Goal: Information Seeking & Learning: Learn about a topic

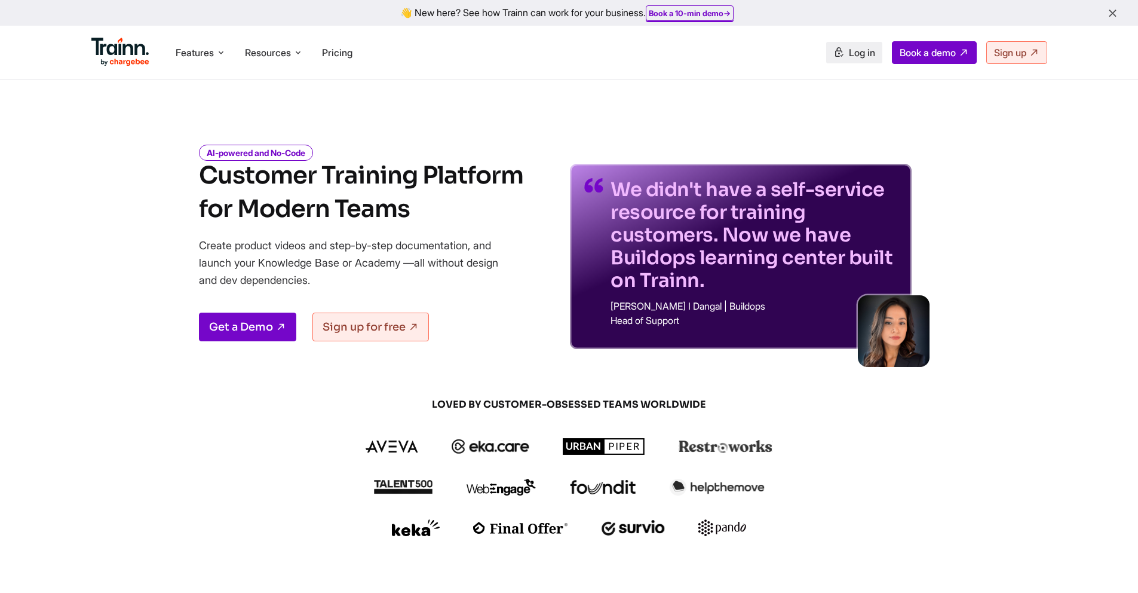
click at [840, 51] on link "Log in" at bounding box center [854, 53] width 56 height 22
click at [344, 42] on li "Pricing" at bounding box center [337, 52] width 40 height 23
click at [336, 52] on span "Pricing" at bounding box center [337, 53] width 30 height 12
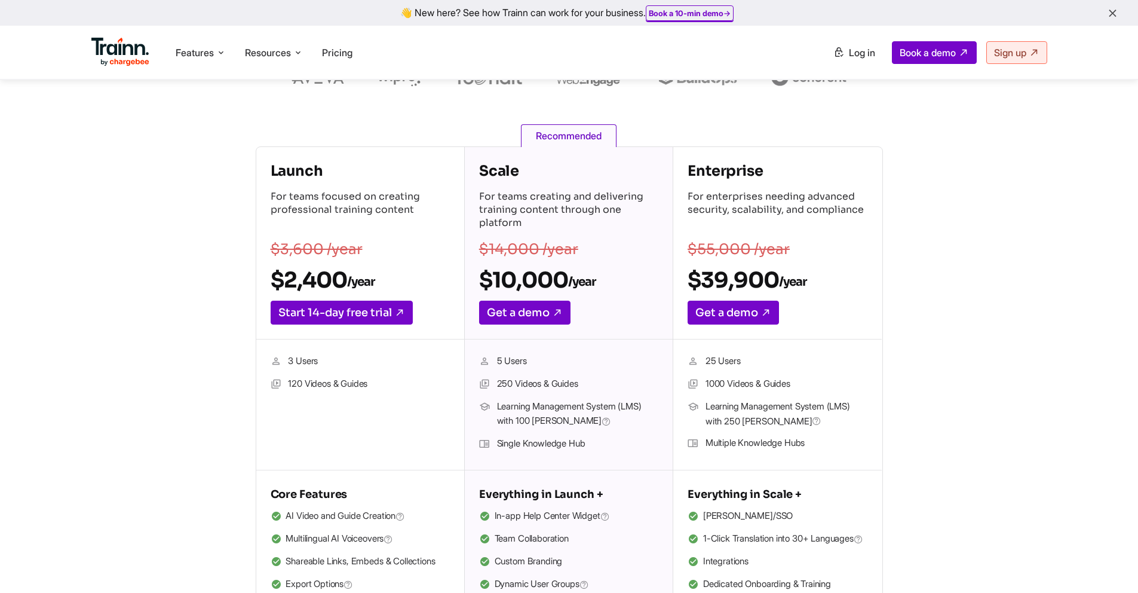
scroll to position [149, 0]
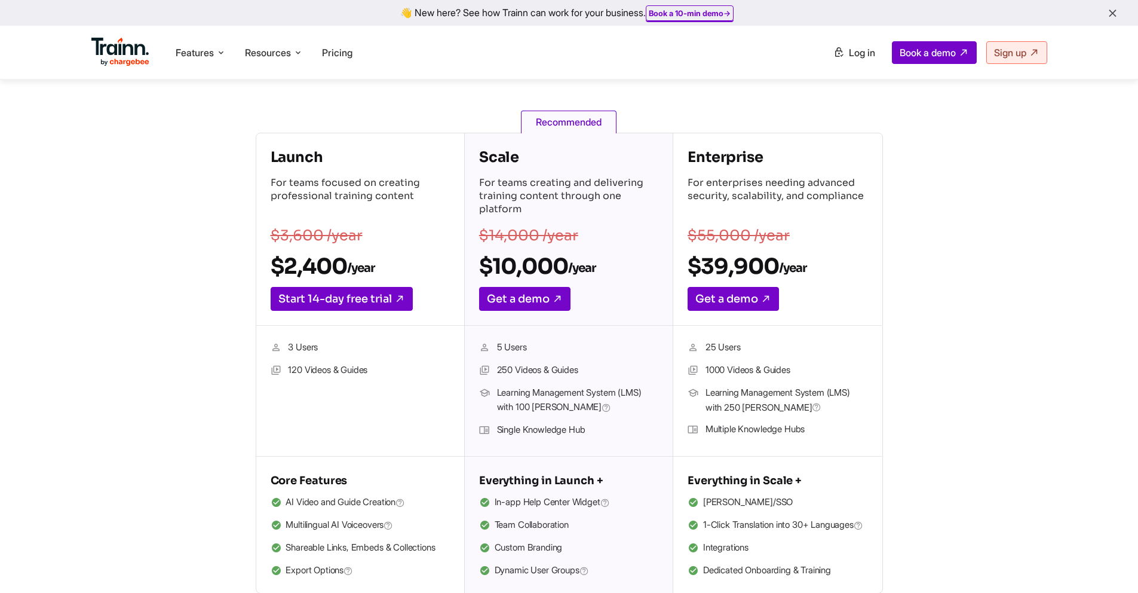
click at [1006, 391] on section "Launch For teams focused on creating professional training content $3,600 /year…" at bounding box center [570, 363] width 1004 height 461
click at [859, 50] on span "Log in" at bounding box center [862, 53] width 26 height 12
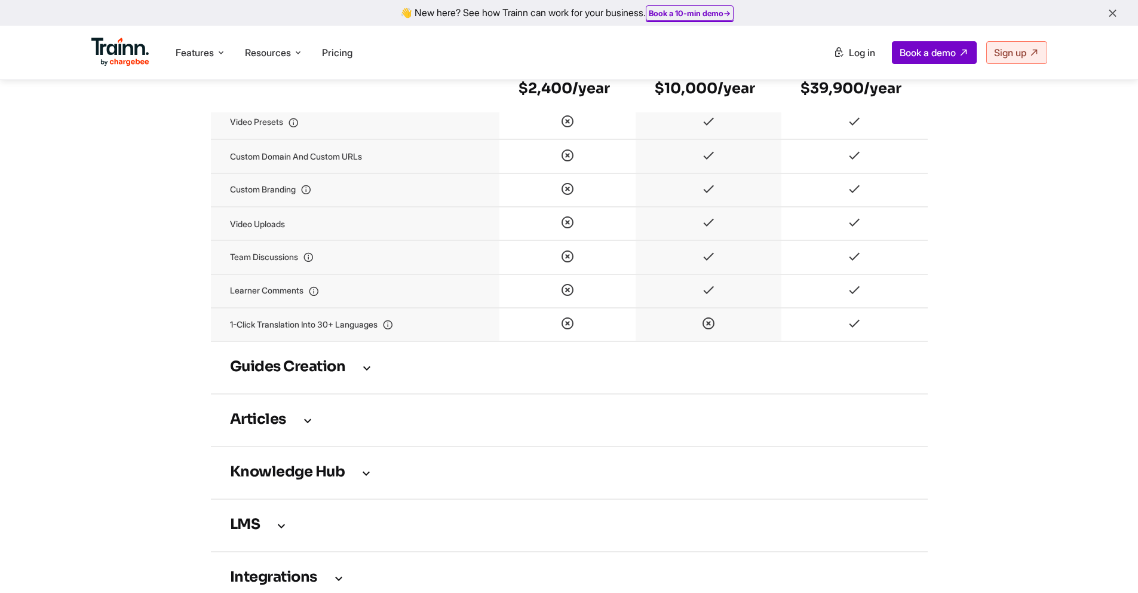
scroll to position [1579, 0]
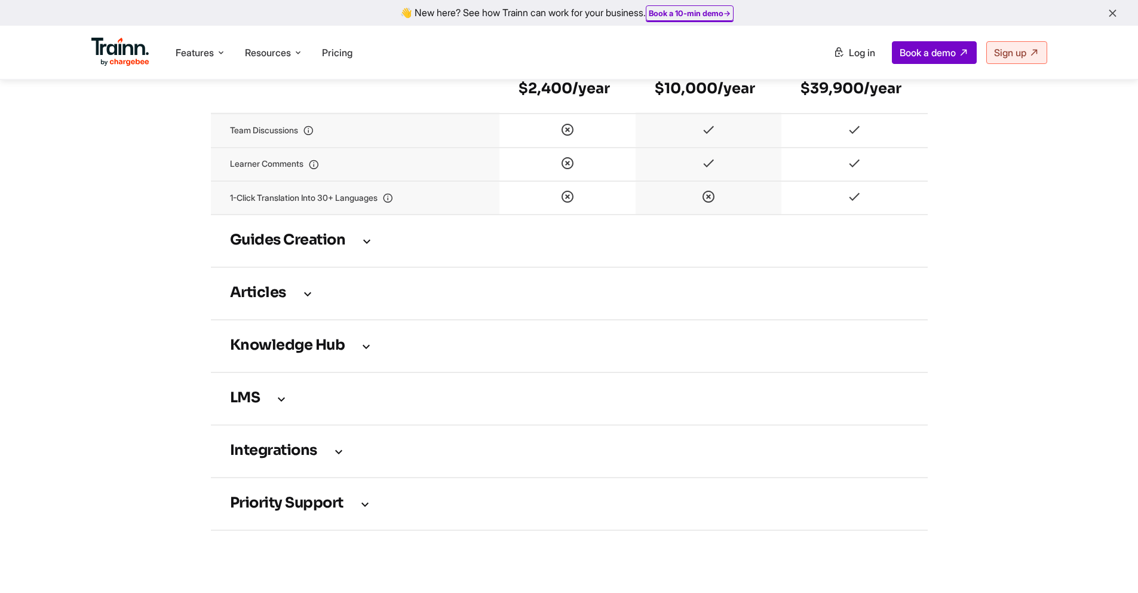
click at [302, 300] on icon at bounding box center [308, 293] width 14 height 13
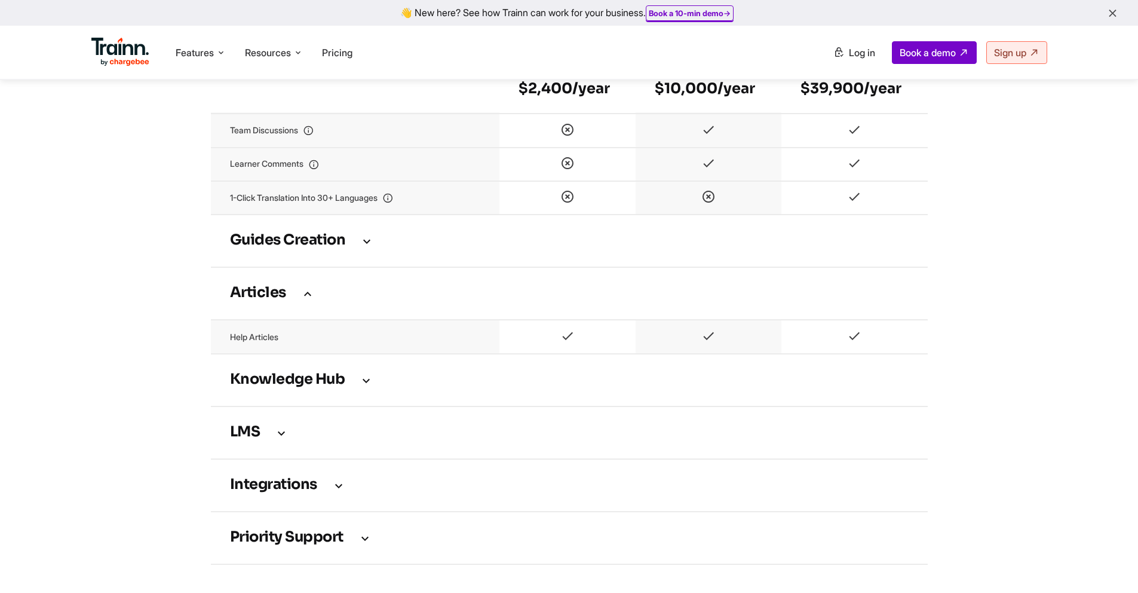
click at [302, 244] on h3 "Guides creation" at bounding box center [569, 240] width 679 height 13
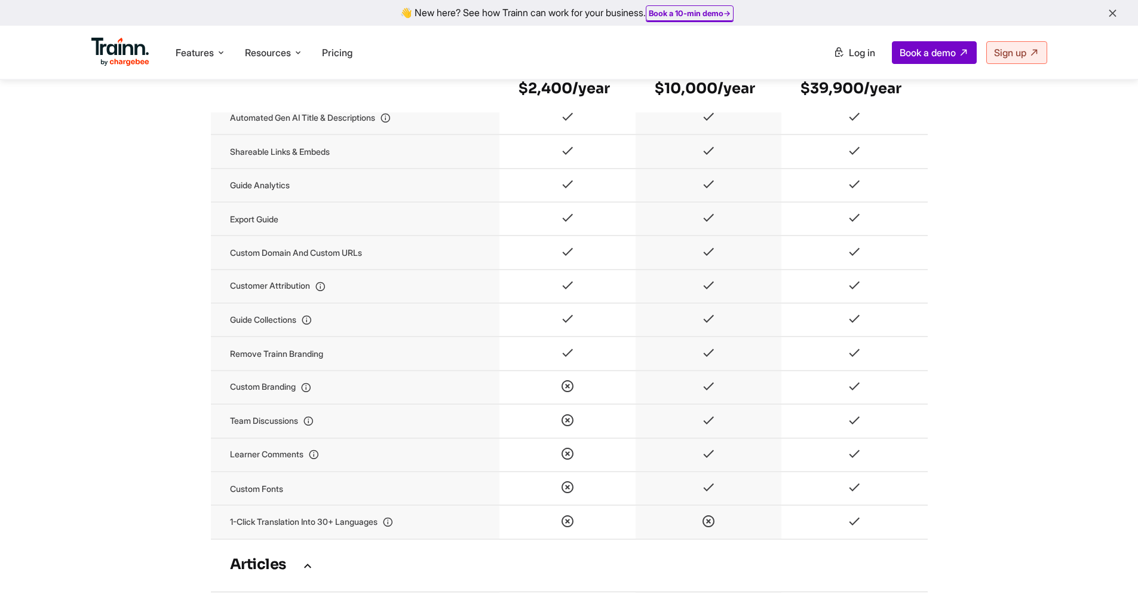
scroll to position [2156, 0]
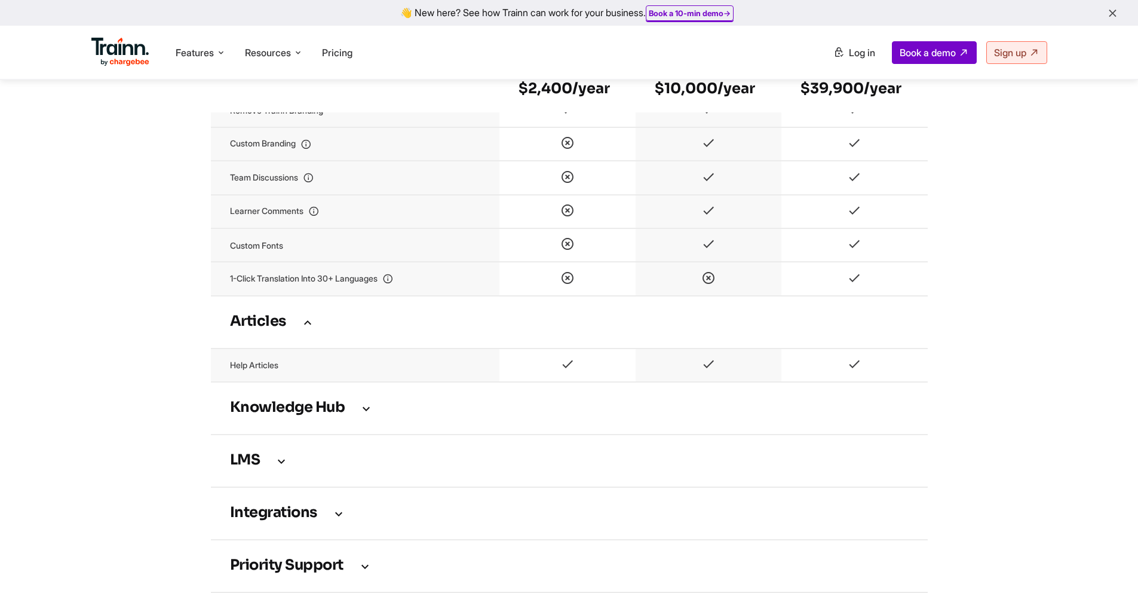
click at [318, 415] on h3 "Knowledge Hub" at bounding box center [569, 408] width 679 height 13
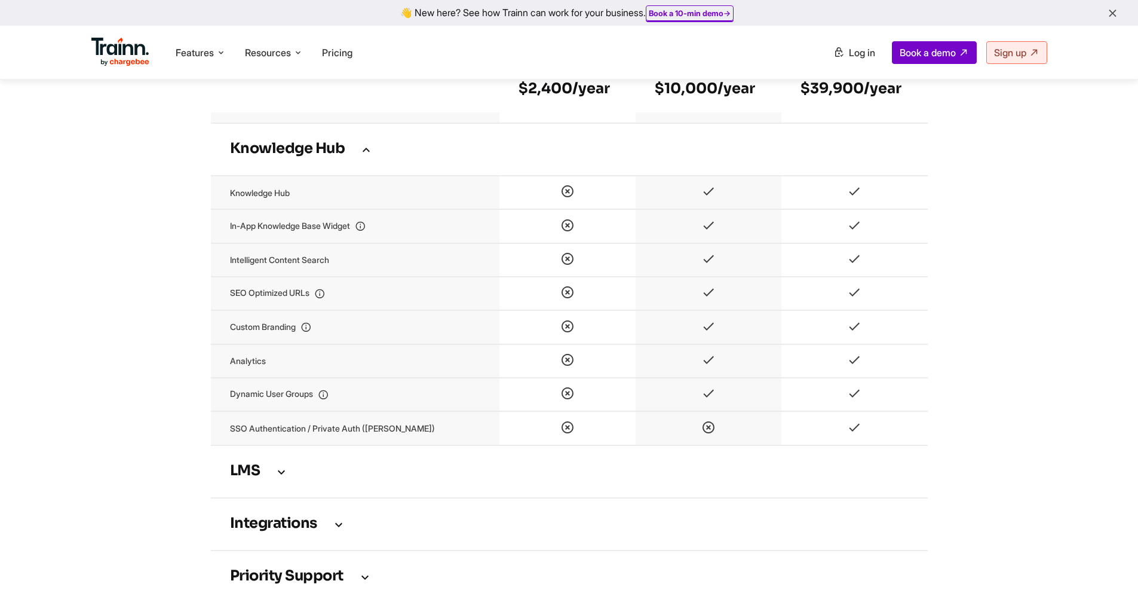
scroll to position [2642, 0]
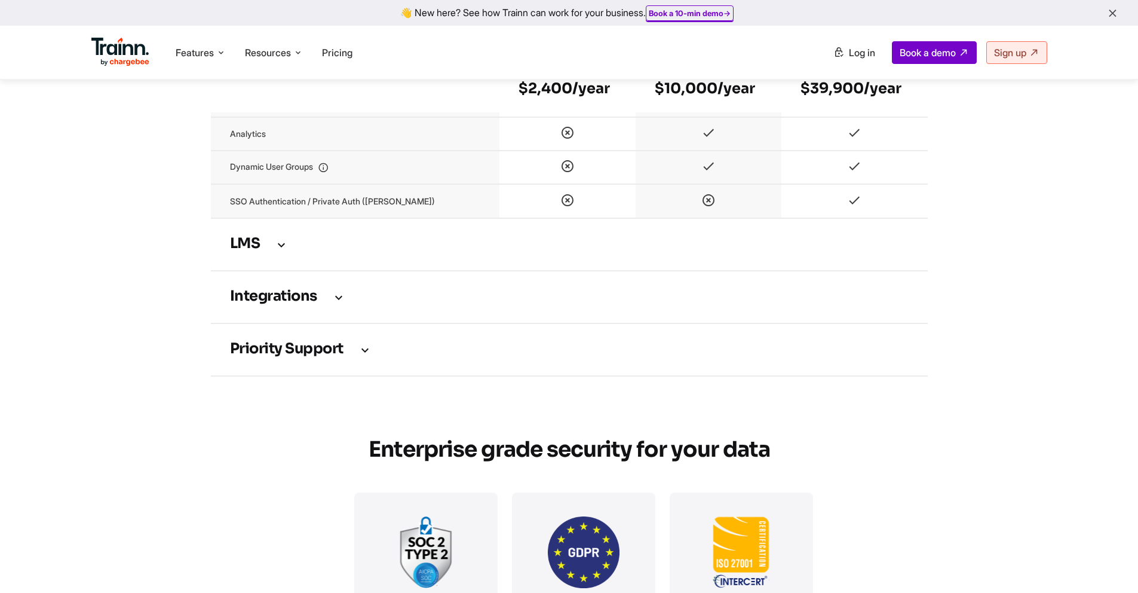
click at [266, 260] on td "LMS" at bounding box center [569, 244] width 717 height 53
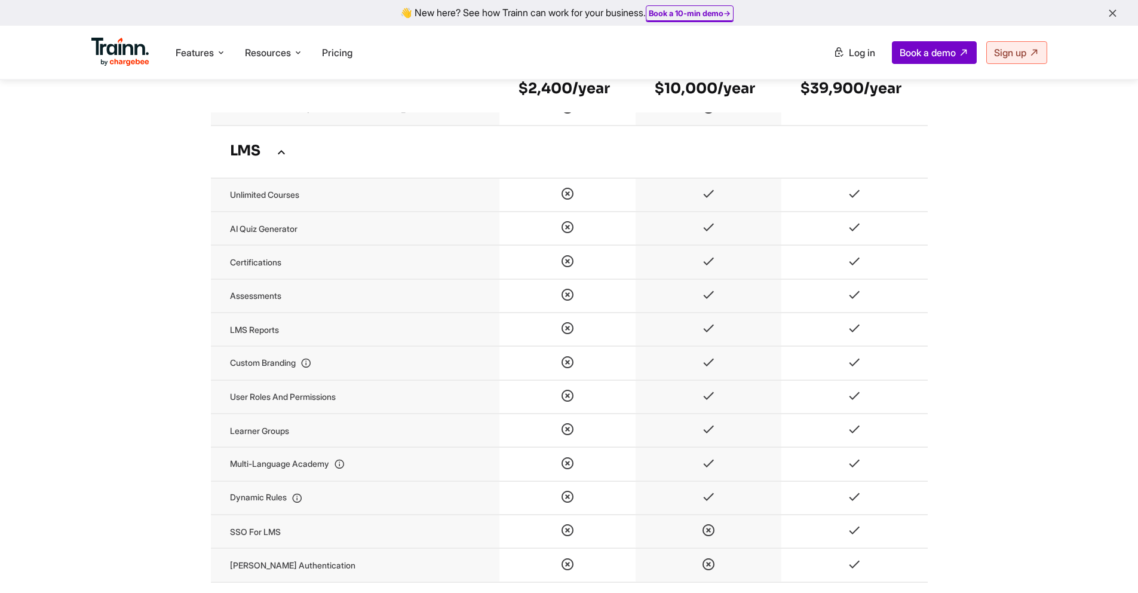
scroll to position [2874, 0]
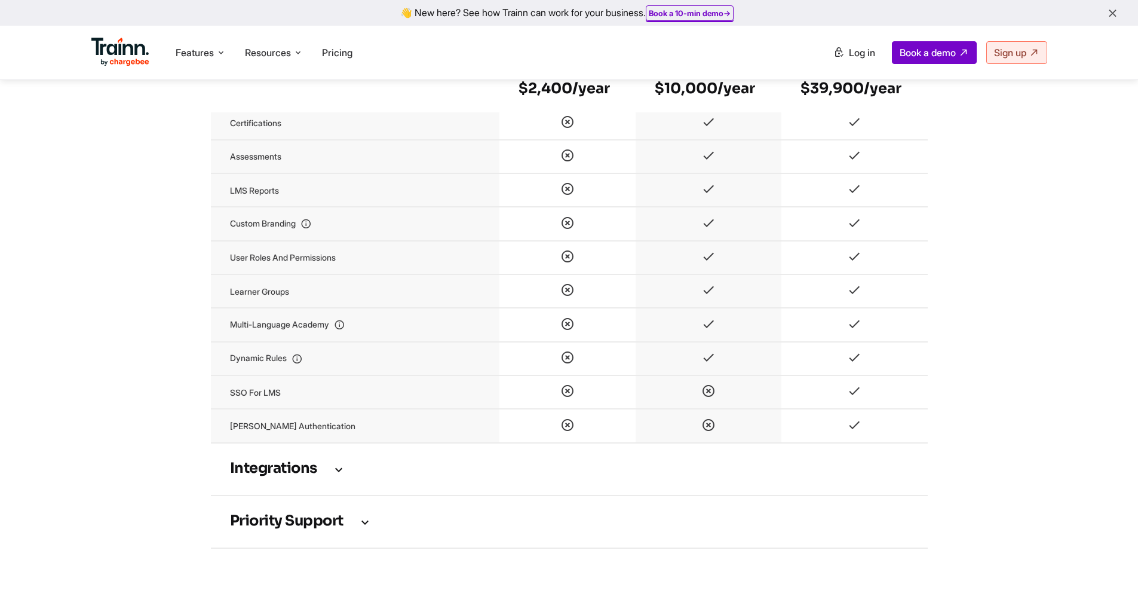
click at [284, 467] on h3 "Integrations" at bounding box center [569, 468] width 679 height 13
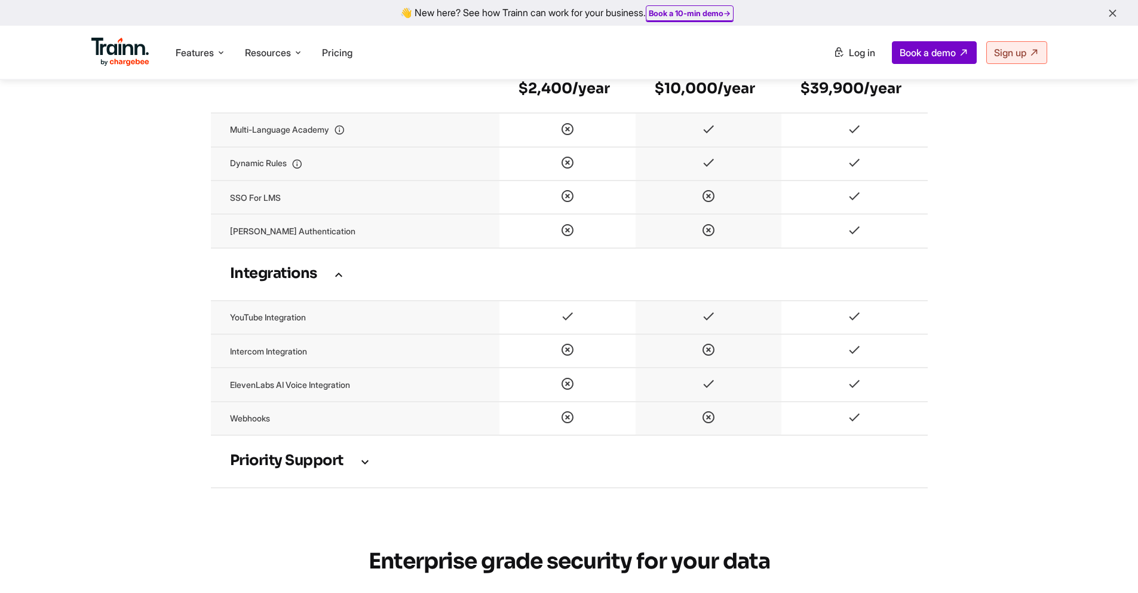
scroll to position [3197, 0]
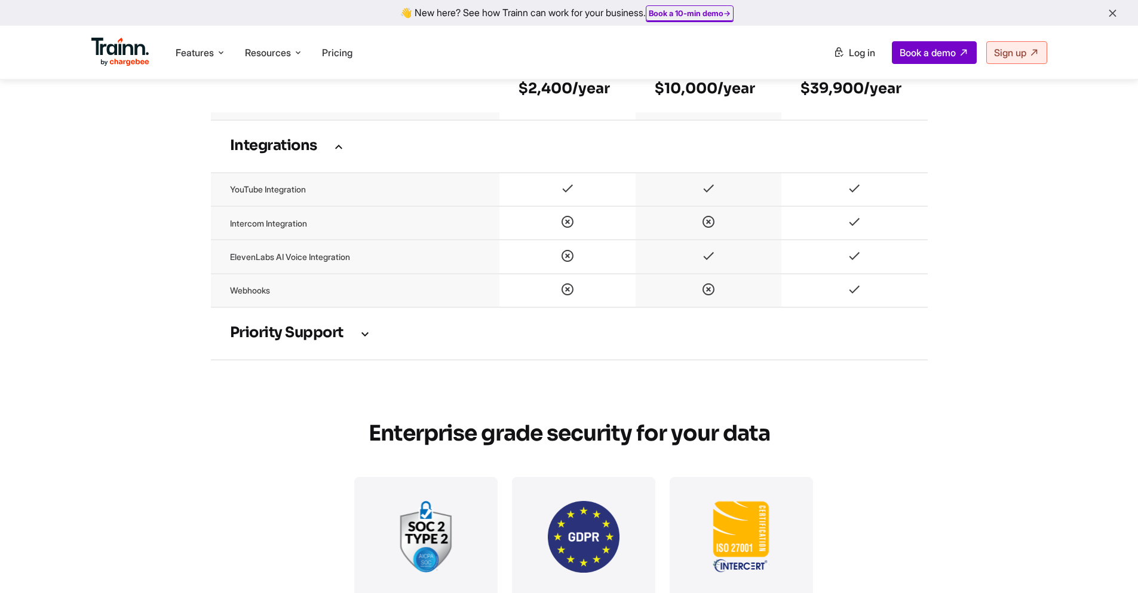
click at [277, 340] on h3 "Priority support" at bounding box center [569, 333] width 679 height 13
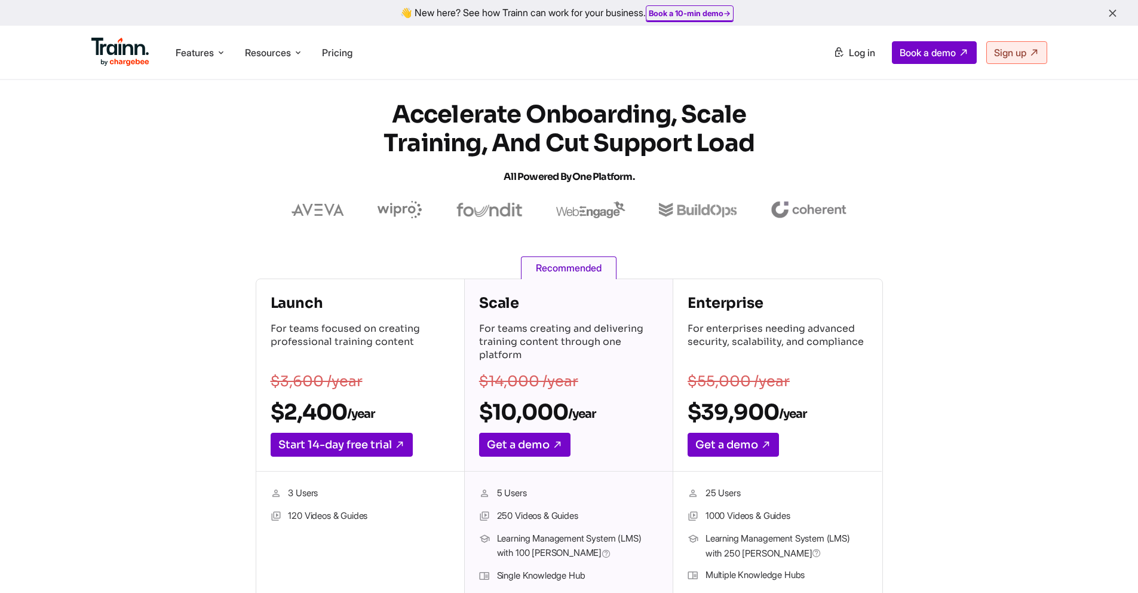
scroll to position [0, 0]
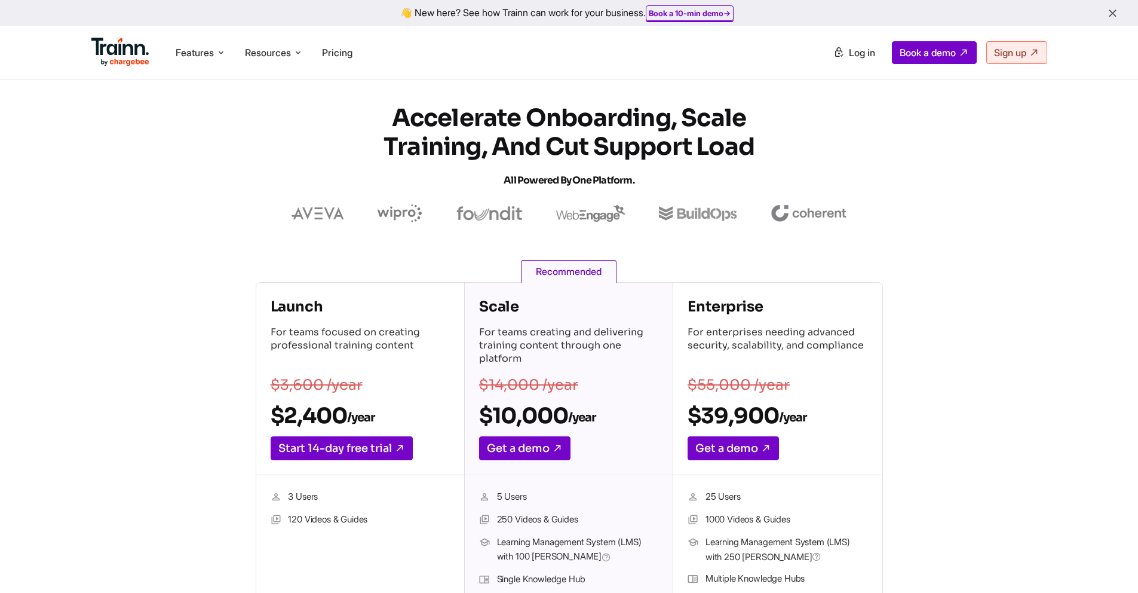
click at [124, 321] on section "Launch For teams focused on creating professional training content $3,600 /year…" at bounding box center [570, 512] width 1004 height 461
